Goal: Transaction & Acquisition: Book appointment/travel/reservation

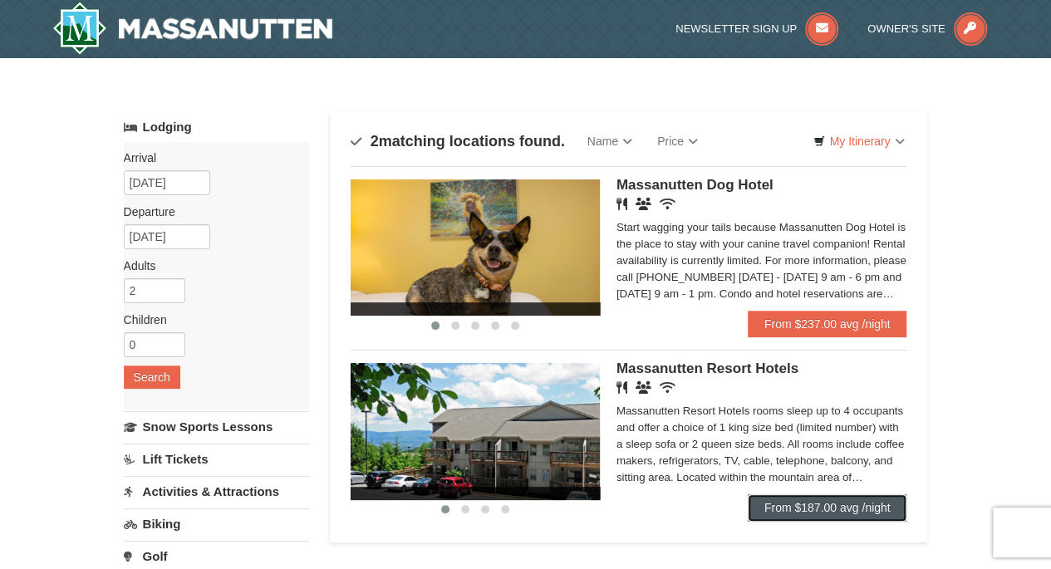
click at [795, 505] on link "From $187.00 avg /night" at bounding box center [828, 507] width 160 height 27
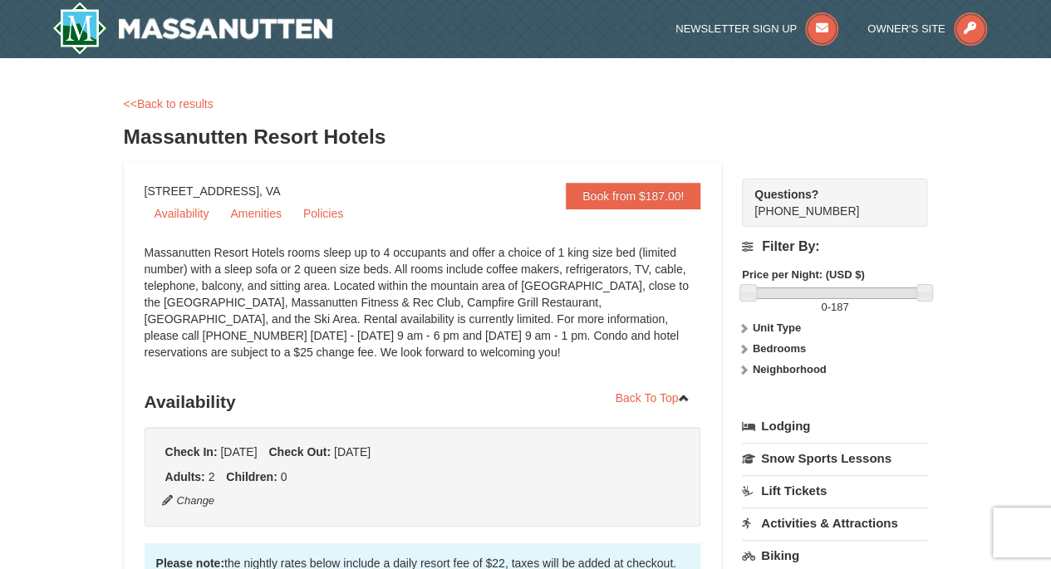
click at [485, 200] on ul "Availability Amenities Policies" at bounding box center [423, 213] width 557 height 28
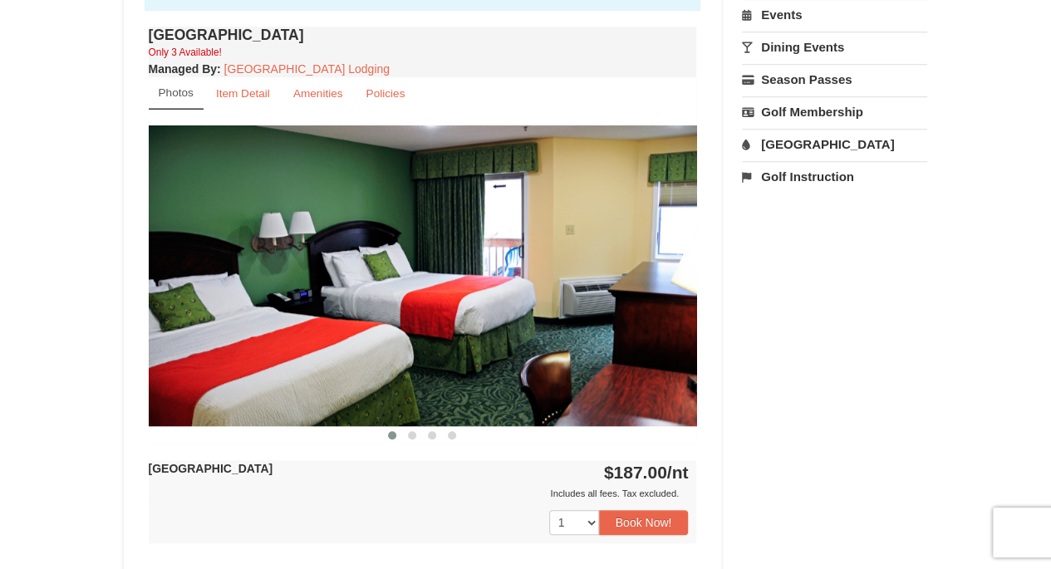
scroll to position [620, 0]
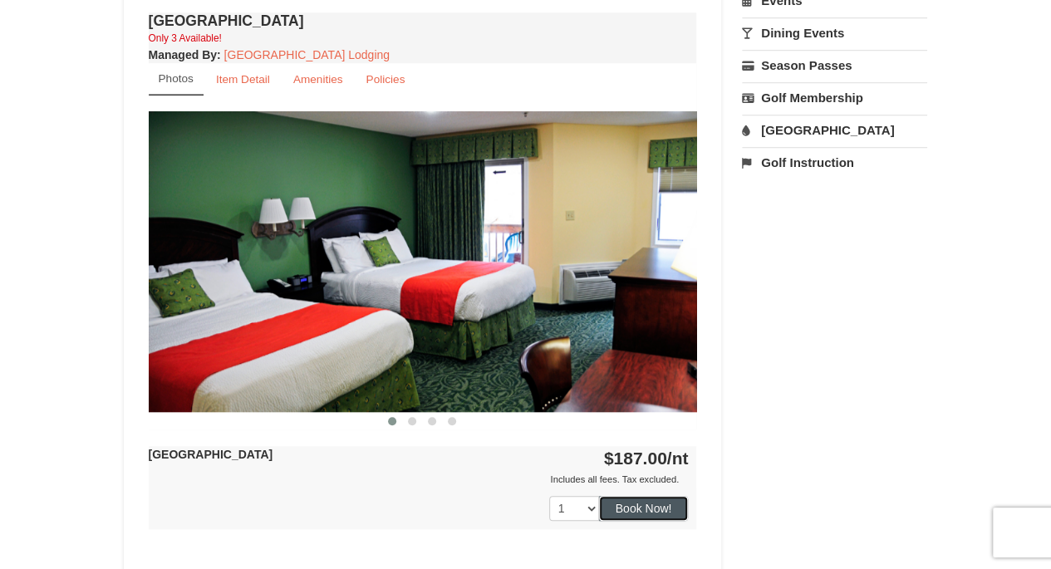
click at [634, 509] on button "Book Now!" at bounding box center [644, 508] width 90 height 25
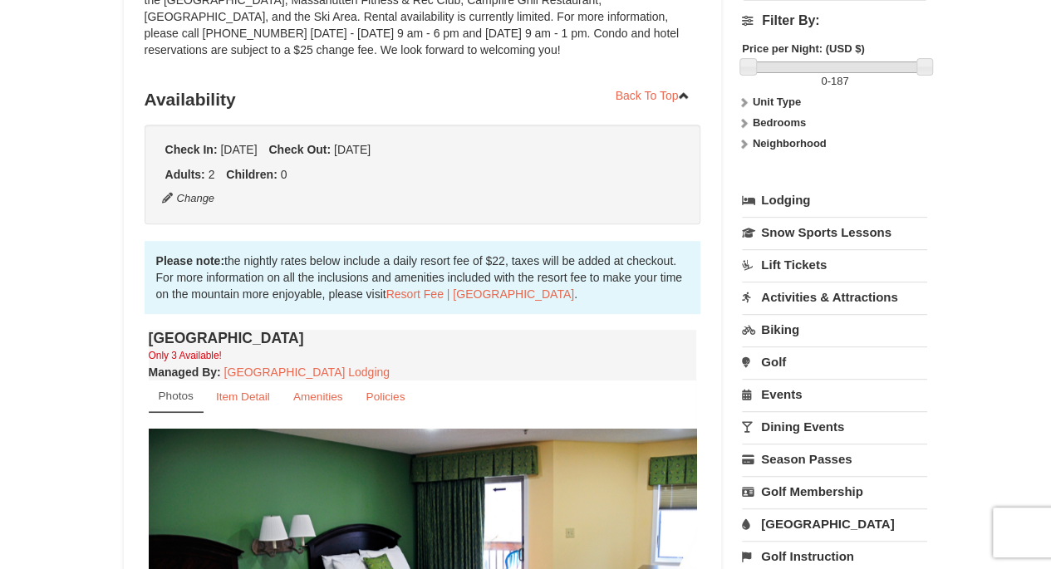
scroll to position [162, 0]
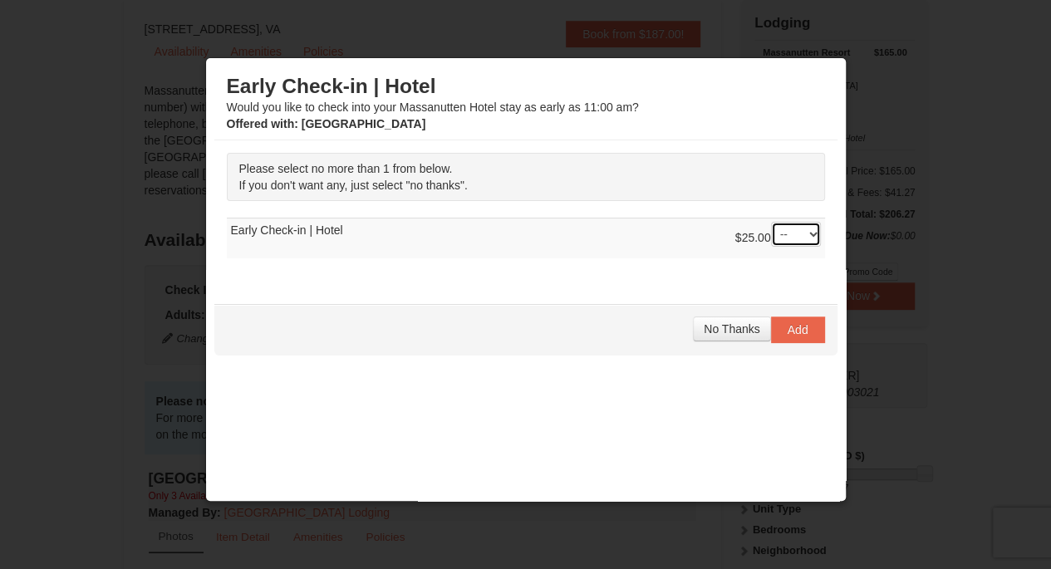
click at [775, 237] on select "-- 01" at bounding box center [796, 234] width 50 height 25
click at [771, 222] on select "-- 01" at bounding box center [796, 234] width 50 height 25
click at [786, 222] on select "-- 01" at bounding box center [796, 234] width 50 height 25
select select "0"
click at [771, 222] on select "-- 01" at bounding box center [796, 234] width 50 height 25
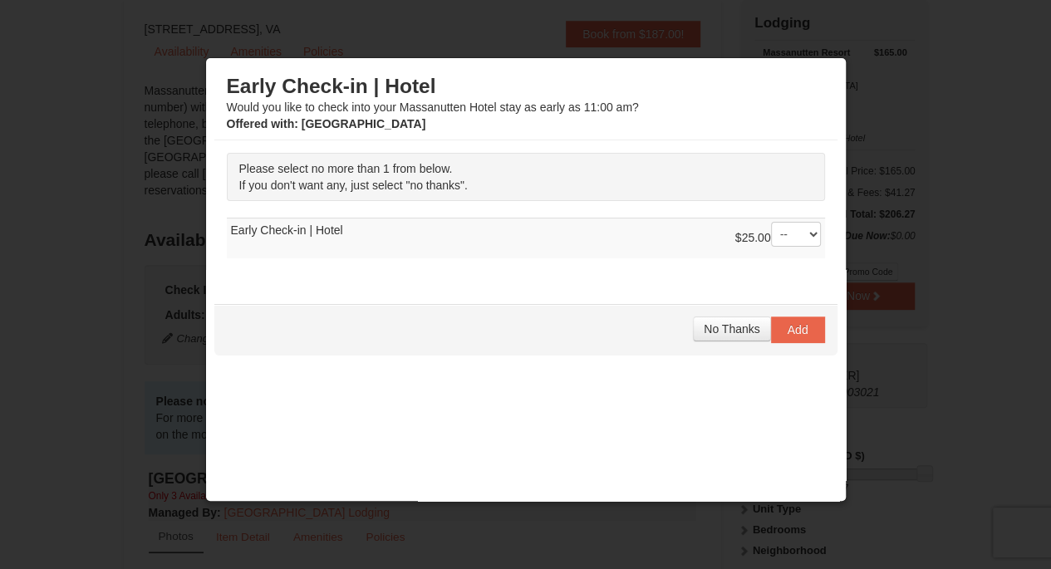
click at [721, 339] on div "No Thanks Add" at bounding box center [525, 330] width 623 height 52
click at [714, 329] on span "No Thanks" at bounding box center [732, 328] width 56 height 13
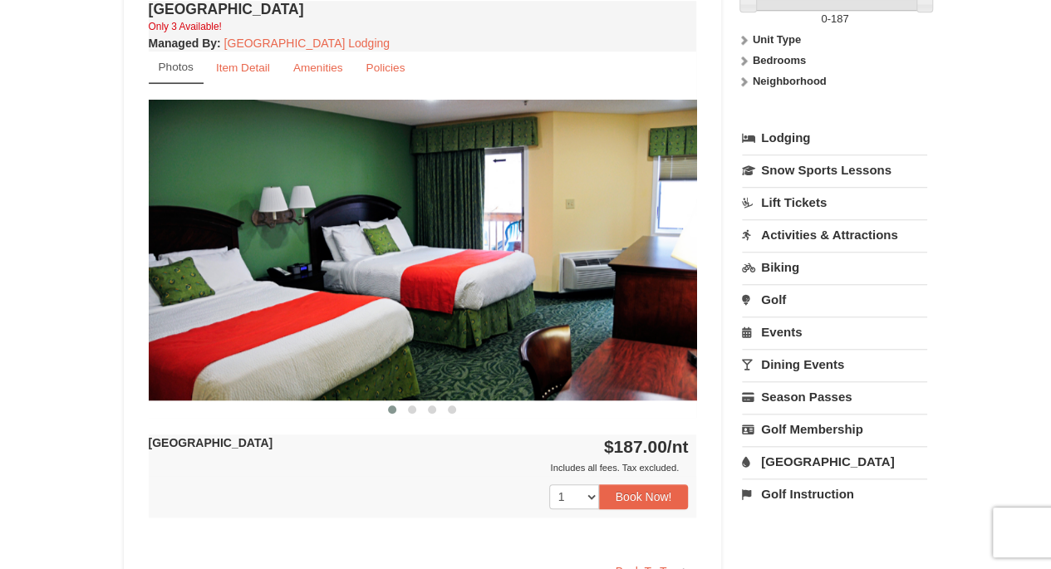
scroll to position [598, 0]
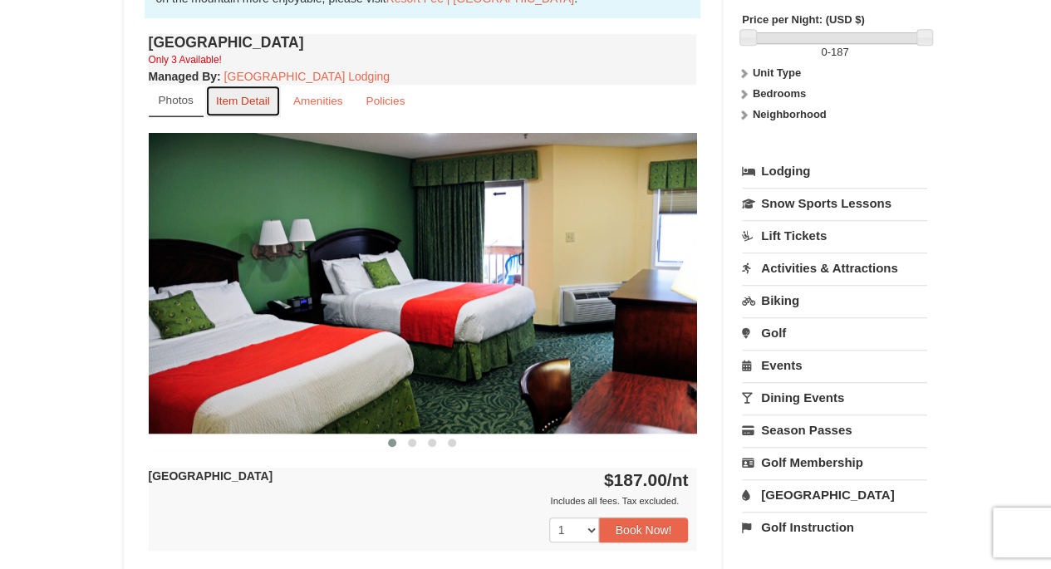
click at [256, 104] on small "Item Detail" at bounding box center [243, 101] width 54 height 12
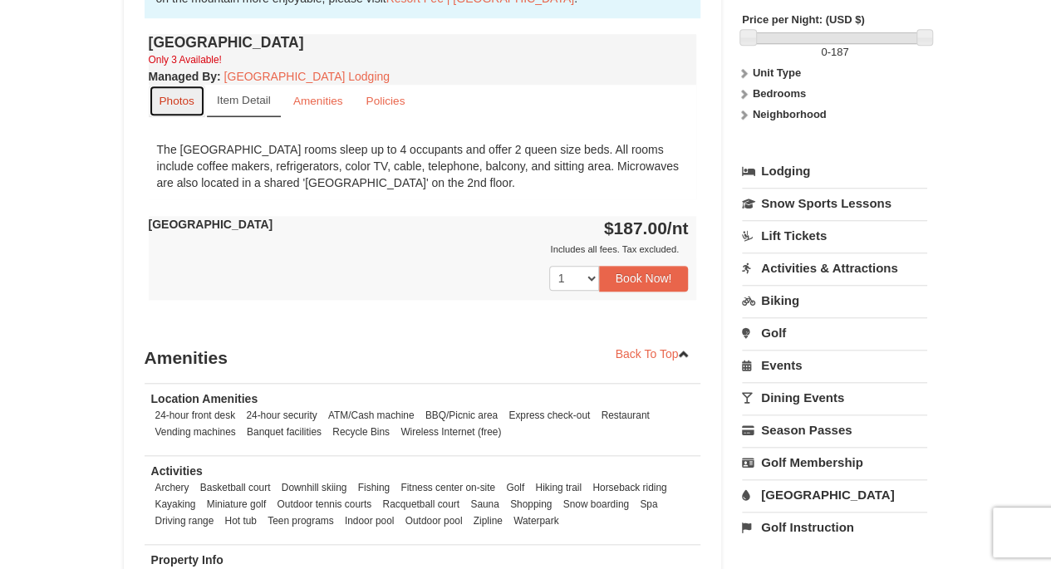
click at [158, 97] on link "Photos" at bounding box center [177, 101] width 57 height 32
